Goal: Task Accomplishment & Management: Complete application form

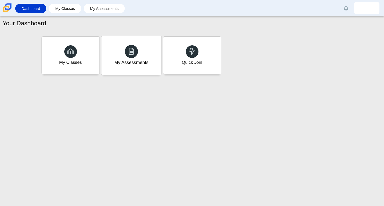
click at [122, 63] on div "My Assessments" at bounding box center [131, 62] width 34 height 7
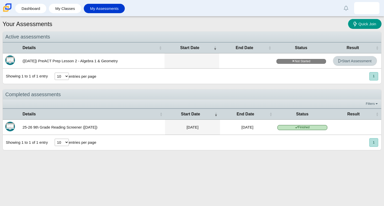
click at [346, 58] on link "Start Assessment" at bounding box center [355, 61] width 44 height 10
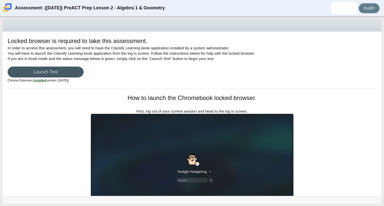
click at [319, 77] on div "Locked browser is required to take this assessment. In order to access this ass…" at bounding box center [192, 62] width 369 height 51
click at [51, 72] on link "Launch Test" at bounding box center [46, 72] width 76 height 11
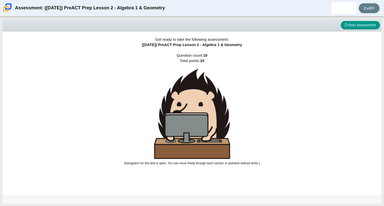
click at [240, 102] on div "Get ready to take the following assessment: (9/29/25) PreACT Prep Lesson 2 - Al…" at bounding box center [192, 114] width 379 height 164
click at [347, 24] on button "Start Assessment" at bounding box center [359, 25] width 39 height 9
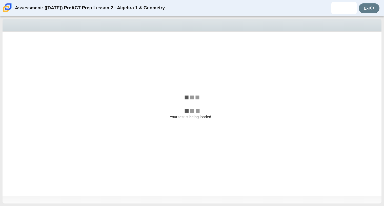
select select "bbf5d072-3e0b-44c4-9a12-6e7c9033f65b"
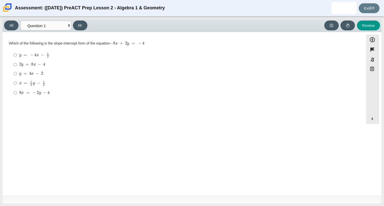
click at [39, 94] on mjx-c "Assessment items" at bounding box center [40, 93] width 2 height 3
click at [17, 94] on input "8 x = − 2 y − 4 8 x = − 2 y − 4" at bounding box center [15, 92] width 3 height 9
radio input "true"
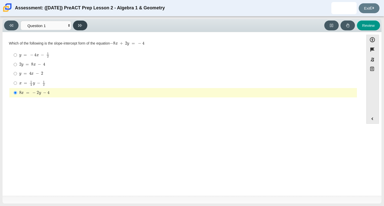
click at [84, 27] on button at bounding box center [80, 25] width 14 height 10
select select "ed62e223-81bd-4cbf-ab48-ab975844bd1f"
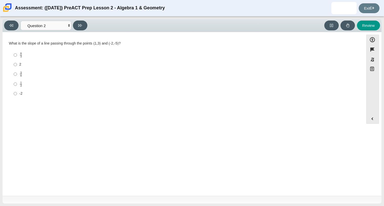
click at [17, 96] on label "-2 -2" at bounding box center [183, 93] width 347 height 9
click at [17, 96] on input "-2 -2" at bounding box center [15, 93] width 3 height 9
radio input "true"
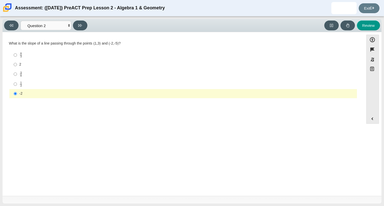
click at [37, 58] on label "8 3 8 thirds" at bounding box center [183, 55] width 347 height 10
click at [17, 58] on input "8 3 8 thirds" at bounding box center [15, 55] width 3 height 10
radio input "true"
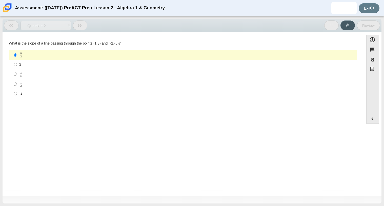
click at [35, 61] on label "2 2" at bounding box center [183, 64] width 347 height 9
click at [17, 61] on input "2 2" at bounding box center [15, 64] width 3 height 9
radio input "true"
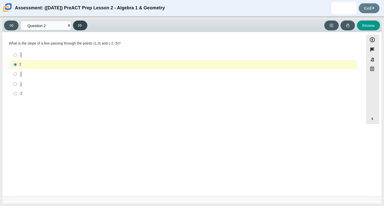
click at [76, 26] on button at bounding box center [80, 25] width 14 height 10
select select "97f4f5fa-a52e-4fed-af51-565bfcdf47cb"
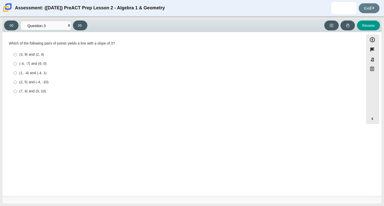
click at [41, 71] on div "(1, -4) and (-4, 1)" at bounding box center [186, 73] width 335 height 5
click at [17, 71] on input "(1, -4) and (-4, 1) (1, -4) and (-4, 1)" at bounding box center [15, 72] width 3 height 9
radio input "true"
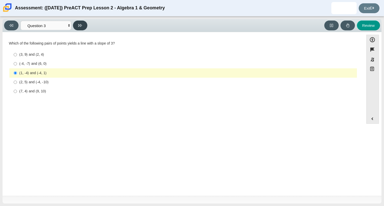
click at [81, 25] on icon at bounding box center [80, 26] width 4 height 4
select select "89427bb7-e313-4f00-988f-8b8255897029"
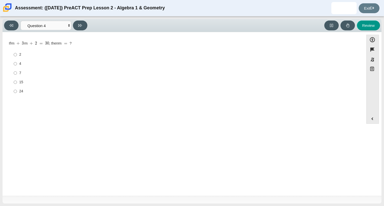
click at [19, 72] on div "7" at bounding box center [186, 73] width 335 height 5
click at [17, 72] on input "7 7" at bounding box center [15, 72] width 3 height 9
radio input "true"
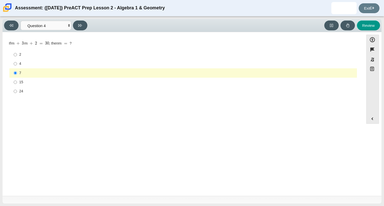
click at [78, 20] on div "Viewing Question 4 of 10 in Pacing Mode Questions Question 1 Question 2 Questio…" at bounding box center [192, 25] width 379 height 13
click at [79, 24] on icon at bounding box center [80, 26] width 4 height 4
select select "489dcffd-4e6a-49cf-a9d6-ad1d4a911a4e"
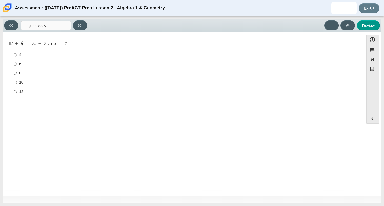
click at [17, 64] on label "6 6" at bounding box center [183, 63] width 347 height 9
click at [17, 64] on input "6 6" at bounding box center [15, 63] width 3 height 9
radio input "true"
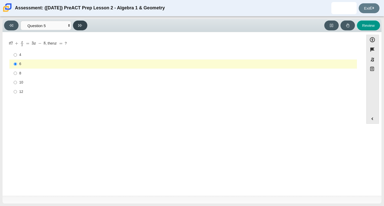
click at [78, 28] on button at bounding box center [80, 25] width 14 height 10
select select "210571de-36a6-4d8e-a361-ceff8ef801dc"
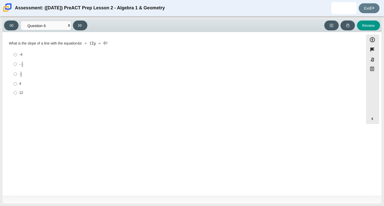
click at [19, 66] on div "- 1 3" at bounding box center [186, 64] width 335 height 6
click at [17, 66] on input "- 1 3 -1 third" at bounding box center [15, 64] width 3 height 10
radio input "true"
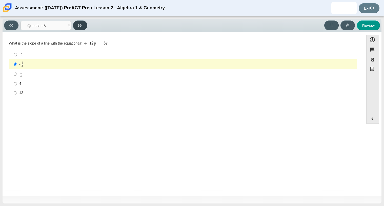
click at [81, 29] on button at bounding box center [80, 25] width 14 height 10
select select "ec95ace6-bebc-42b8-9428-40567494d4da"
